Goal: Task Accomplishment & Management: Complete application form

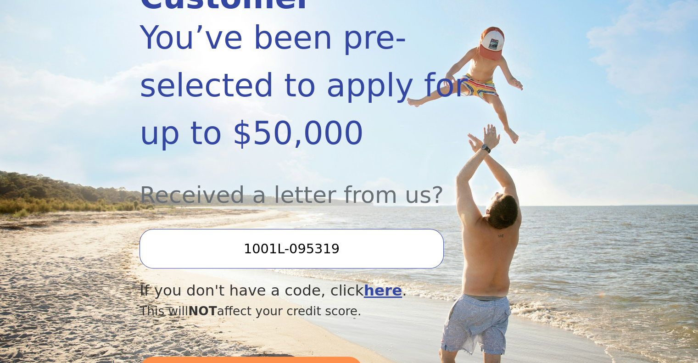
scroll to position [202, 0]
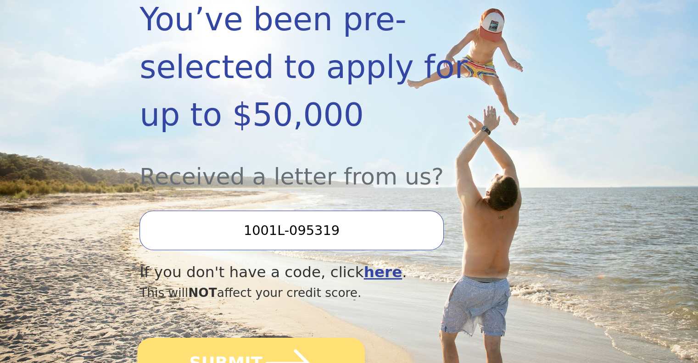
click at [241, 338] on button "SUBMIT" at bounding box center [251, 363] width 228 height 51
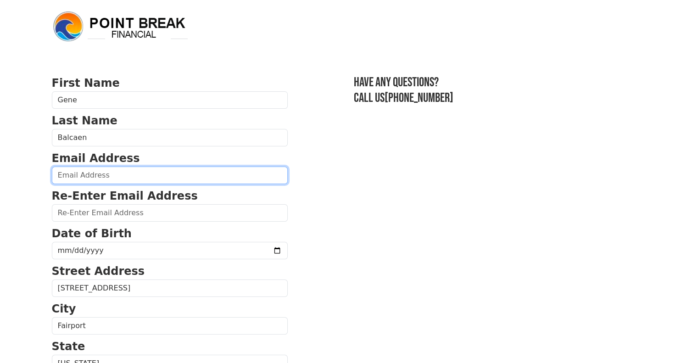
click at [113, 174] on input "email" at bounding box center [170, 175] width 236 height 17
type input "stgino1973@hotmail.com"
type input "(585) 485-1161"
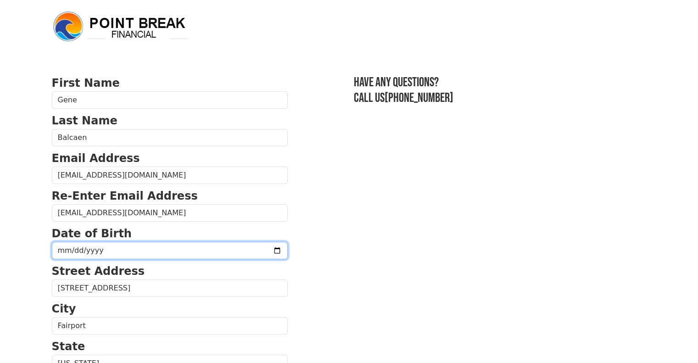
click at [106, 249] on input "date" at bounding box center [170, 250] width 236 height 17
type input "1965-05-25"
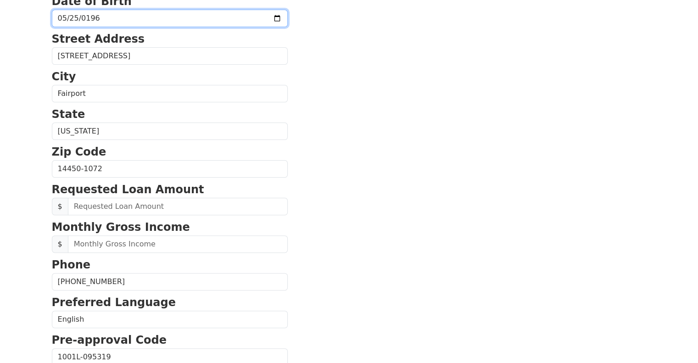
scroll to position [269, 0]
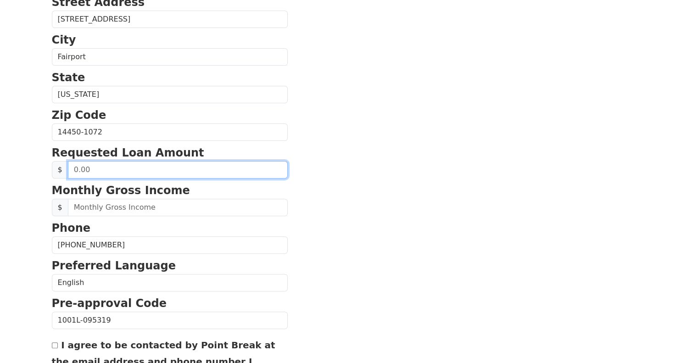
click at [73, 166] on input "text" at bounding box center [178, 169] width 220 height 17
type input "7,000.00"
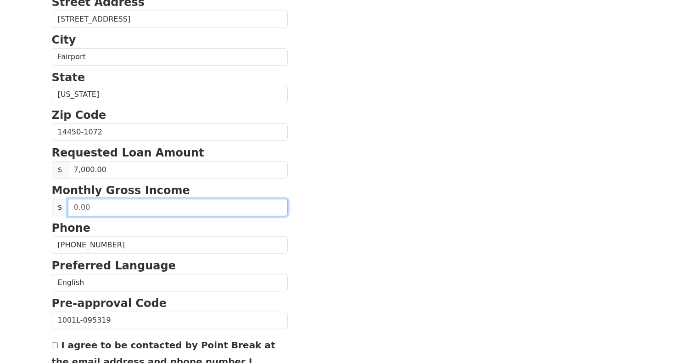
click at [70, 205] on input "text" at bounding box center [178, 207] width 220 height 17
type input "3,800.00"
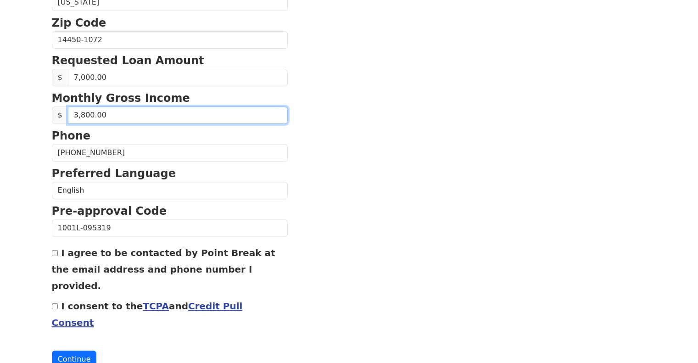
scroll to position [365, 0]
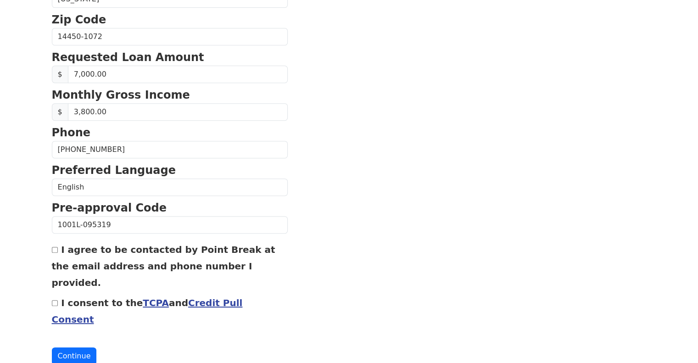
click at [54, 247] on input "I agree to be contacted by Point Break at the email address and phone number I …" at bounding box center [55, 250] width 6 height 6
checkbox input "true"
click at [55, 300] on input "I consent to the TCPA and Credit Pull Consent" at bounding box center [55, 303] width 6 height 6
checkbox input "true"
click at [67, 348] on button "Continue" at bounding box center [74, 356] width 45 height 17
